Goal: Check status: Check status

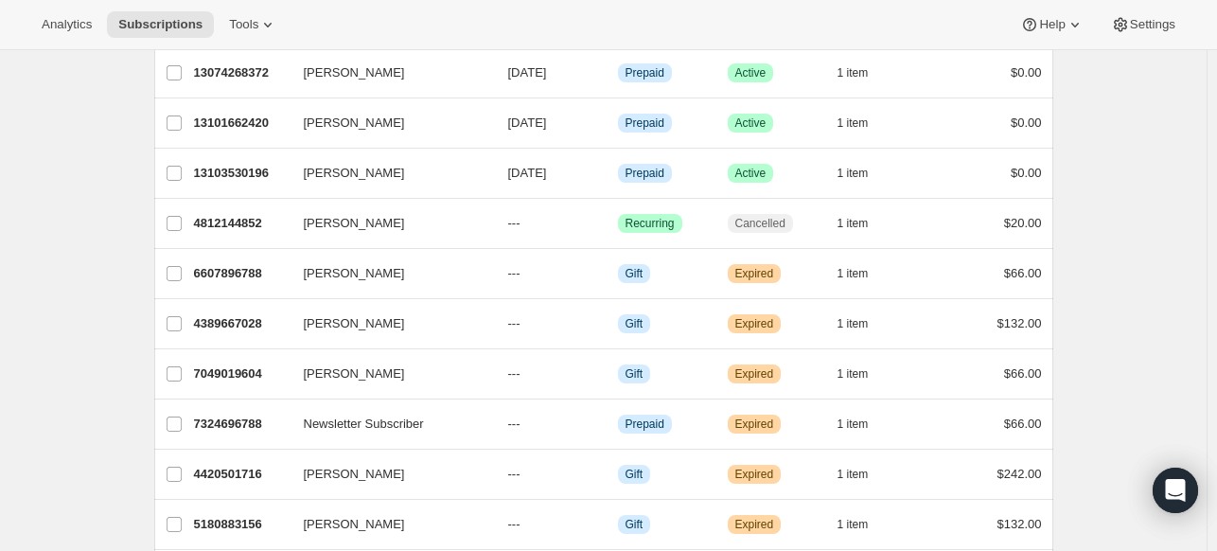
scroll to position [2084, 0]
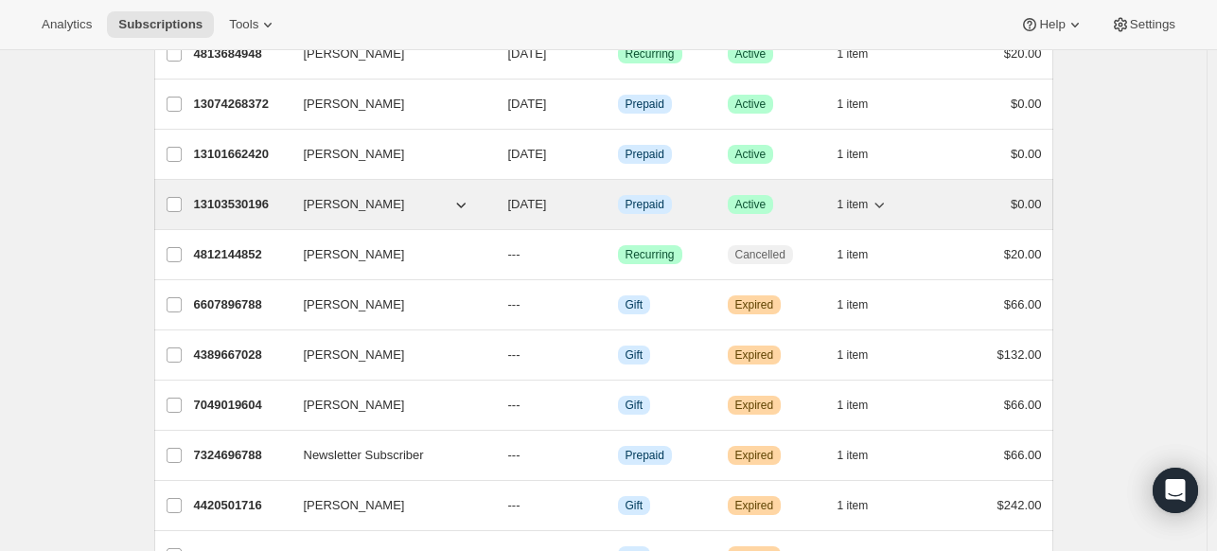
click at [234, 195] on p "13103530196" at bounding box center [241, 204] width 95 height 19
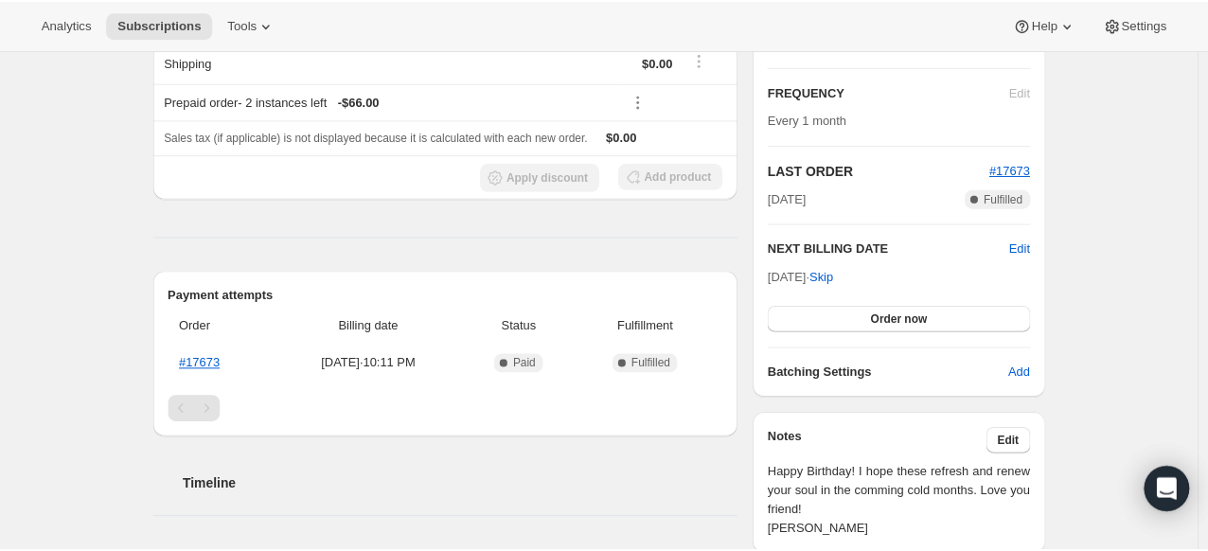
scroll to position [284, 0]
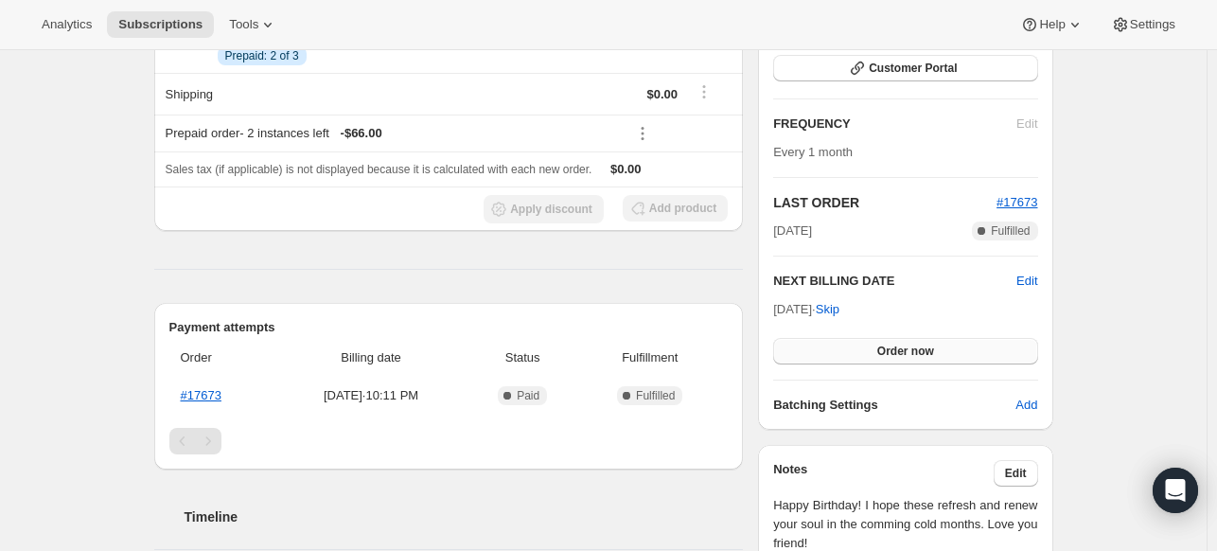
click at [916, 345] on span "Order now" at bounding box center [905, 351] width 57 height 15
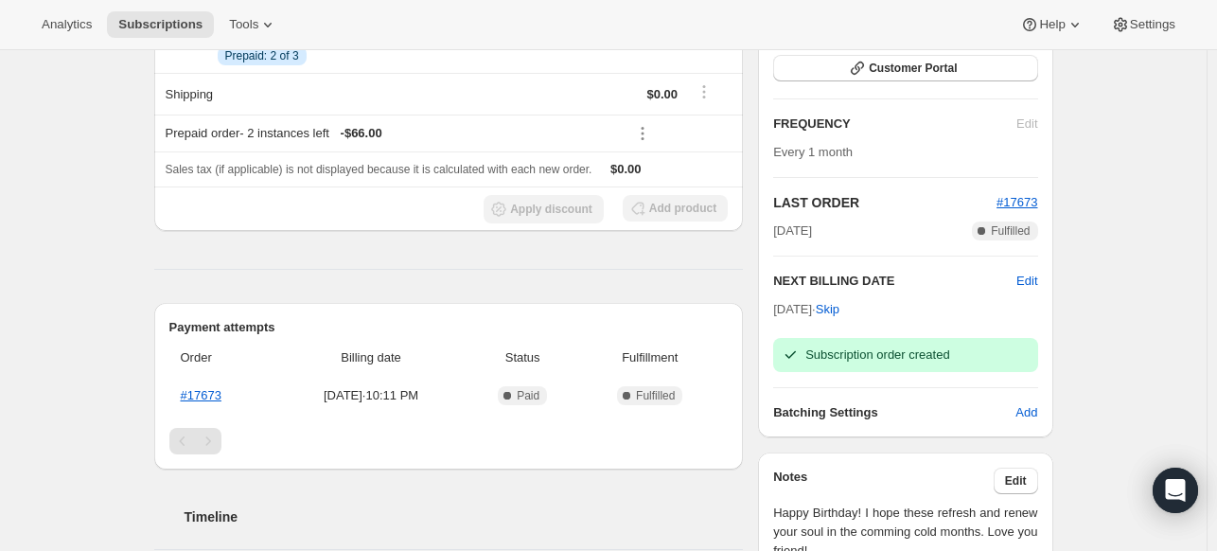
click at [1076, 311] on div "Subscription #13103530196. This page is ready Subscription #13103530196 Info Pr…" at bounding box center [604, 439] width 945 height 1346
click at [1076, 320] on div "Subscription #13103530196. This page is ready Subscription #13103530196 Info Pr…" at bounding box center [604, 439] width 945 height 1346
